Goal: Find specific page/section: Find specific page/section

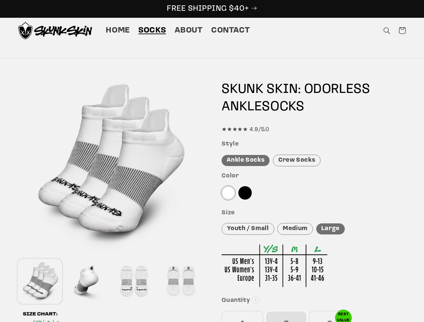
click at [212, 161] on div "Features Skunk Skin Odorless Ankle Tab Socks: the best socks for sweaty, nasty …" at bounding box center [212, 287] width 423 height 430
click at [386, 31] on icon "Search" at bounding box center [386, 30] width 7 height 7
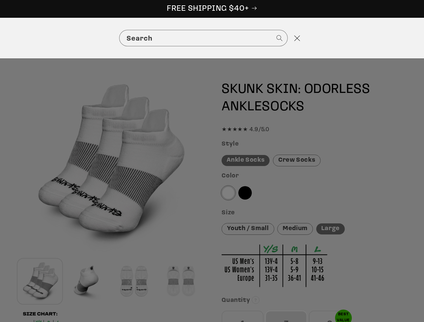
click at [387, 39] on div "Search" at bounding box center [212, 38] width 424 height 41
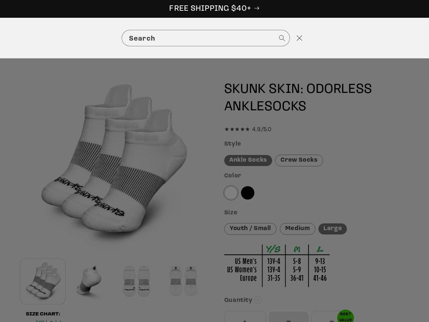
click at [0, 38] on div "Search" at bounding box center [0, 38] width 0 height 0
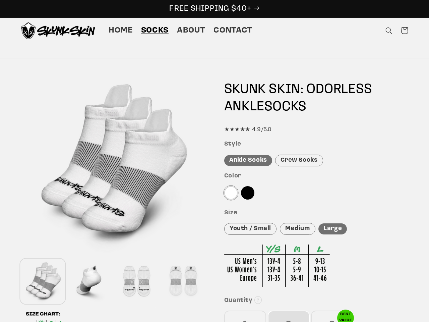
click at [87, 281] on div at bounding box center [90, 281] width 44 height 44
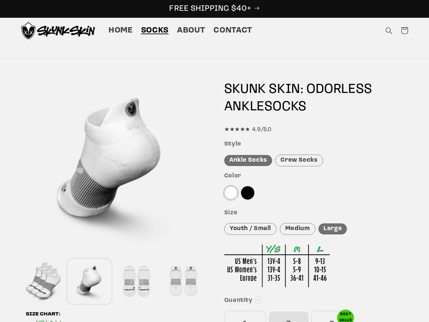
click at [133, 281] on div at bounding box center [137, 281] width 44 height 44
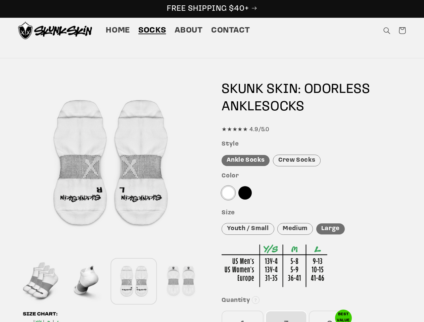
click at [180, 281] on div at bounding box center [181, 281] width 44 height 44
